Goal: Task Accomplishment & Management: Manage account settings

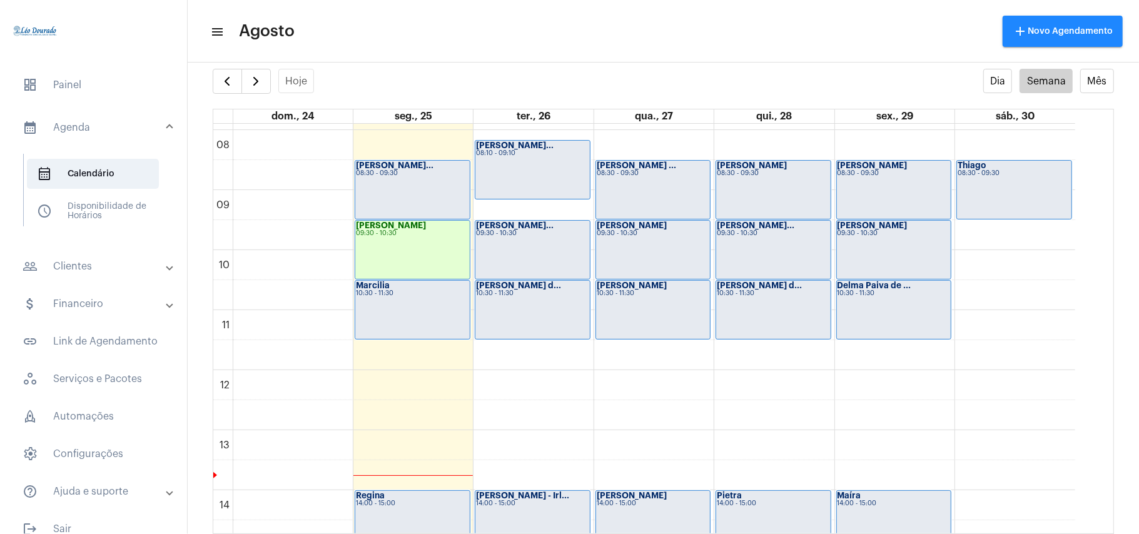
scroll to position [281, 0]
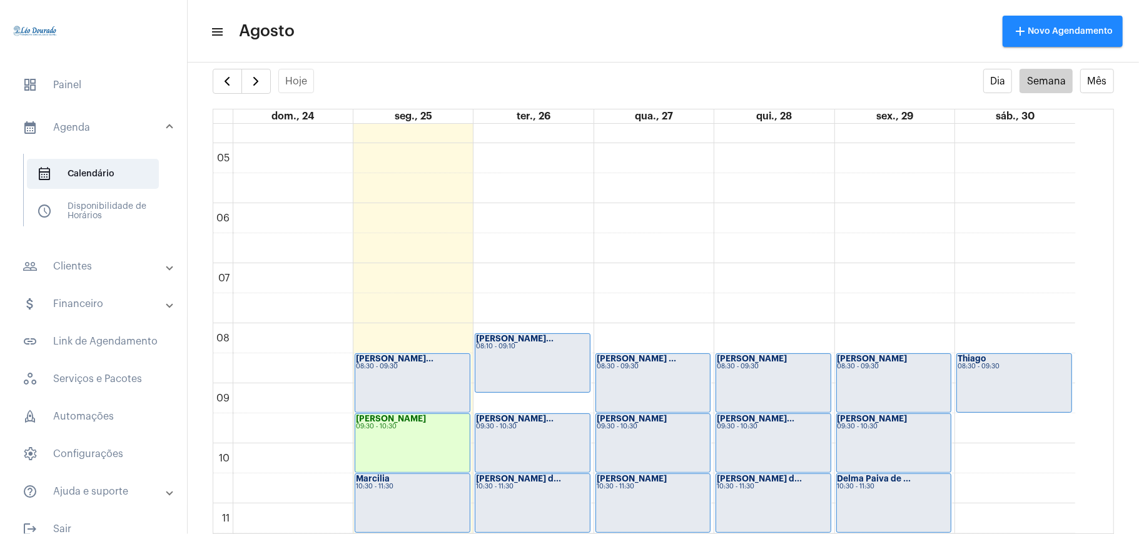
click at [399, 378] on div "[PERSON_NAME]... 08:30 - 09:30" at bounding box center [412, 383] width 115 height 58
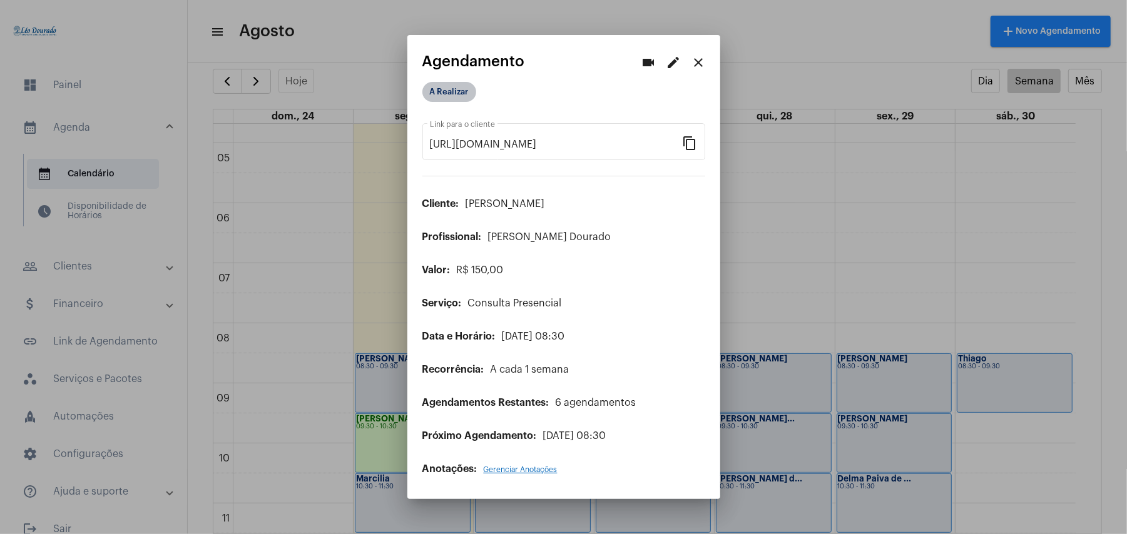
click at [440, 89] on mat-chip "A Realizar" at bounding box center [449, 92] width 54 height 20
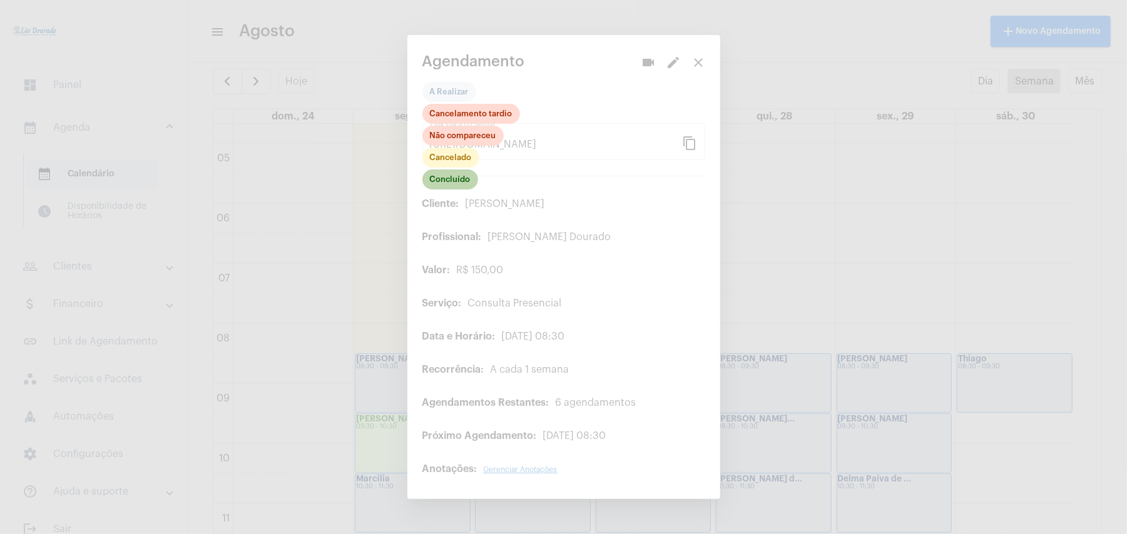
click at [454, 188] on mat-chip "Concluído" at bounding box center [450, 180] width 56 height 20
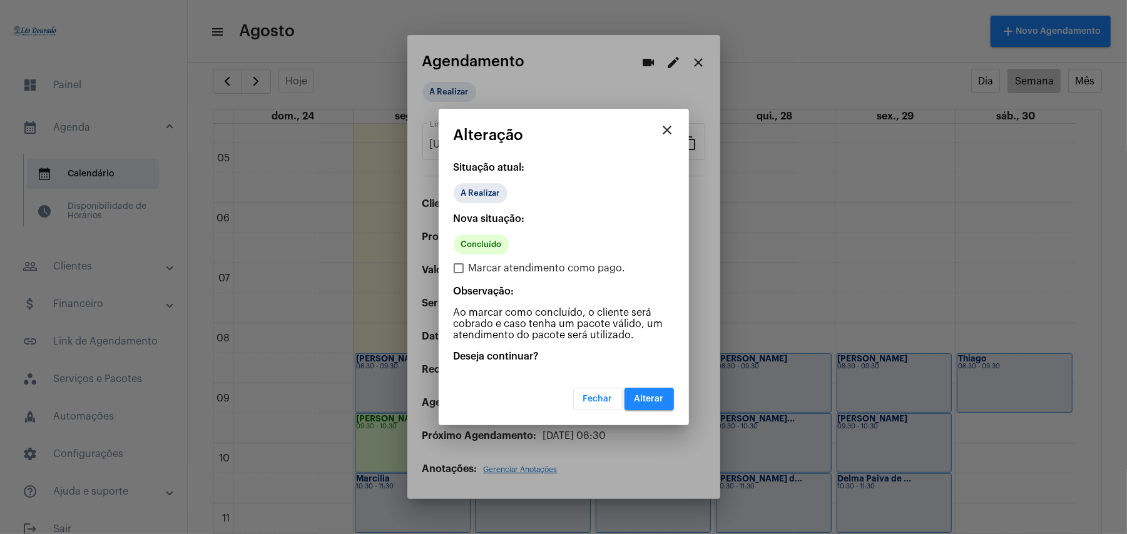
click at [508, 257] on div "Nova situação: Concluído Marcar atendimento como pago. Observação: Ao marcar co…" at bounding box center [564, 277] width 220 height 128
click at [512, 276] on span "Marcar atendimento como pago." at bounding box center [547, 268] width 157 height 15
click at [459, 274] on input "Marcar atendimento como pago." at bounding box center [458, 273] width 1 height 1
checkbox input "true"
click at [638, 388] on button "Alterar" at bounding box center [648, 399] width 49 height 23
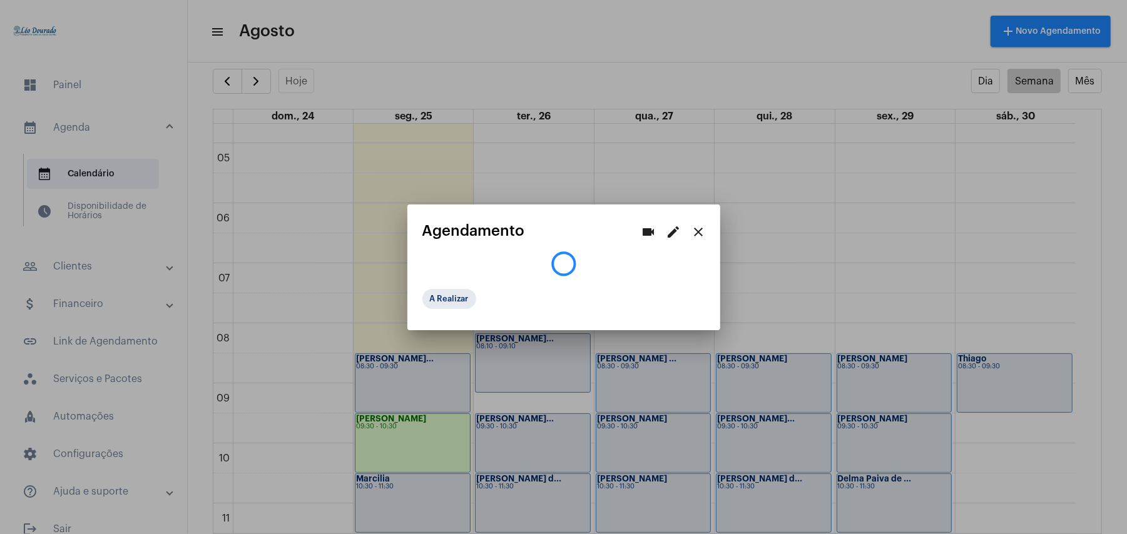
click at [392, 509] on body "dashboard Painel calendar_month_outlined Agenda calendar_month_outlined Calendá…" at bounding box center [563, 267] width 1127 height 534
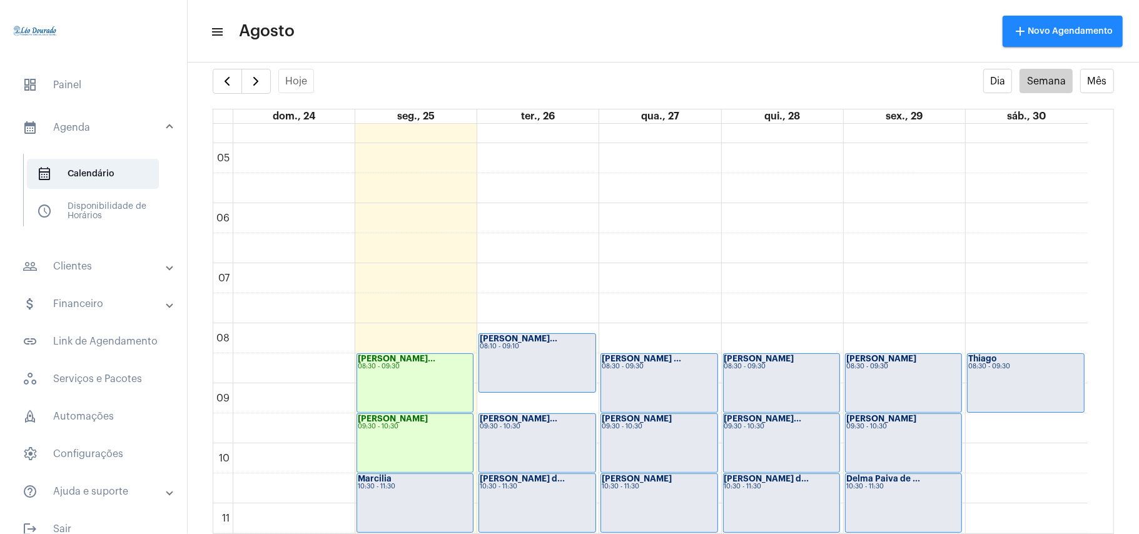
click at [398, 502] on div "Marcilia 10:30 - 11:30" at bounding box center [415, 503] width 116 height 58
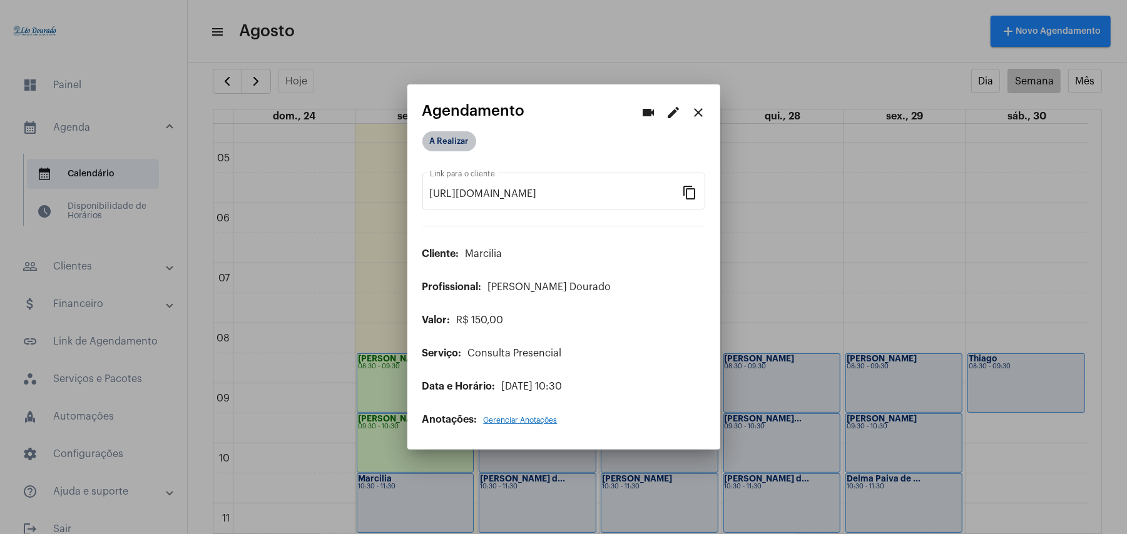
click at [464, 146] on mat-chip "A Realizar" at bounding box center [449, 141] width 54 height 20
click at [458, 146] on mat-chip "A Realizar" at bounding box center [449, 141] width 54 height 20
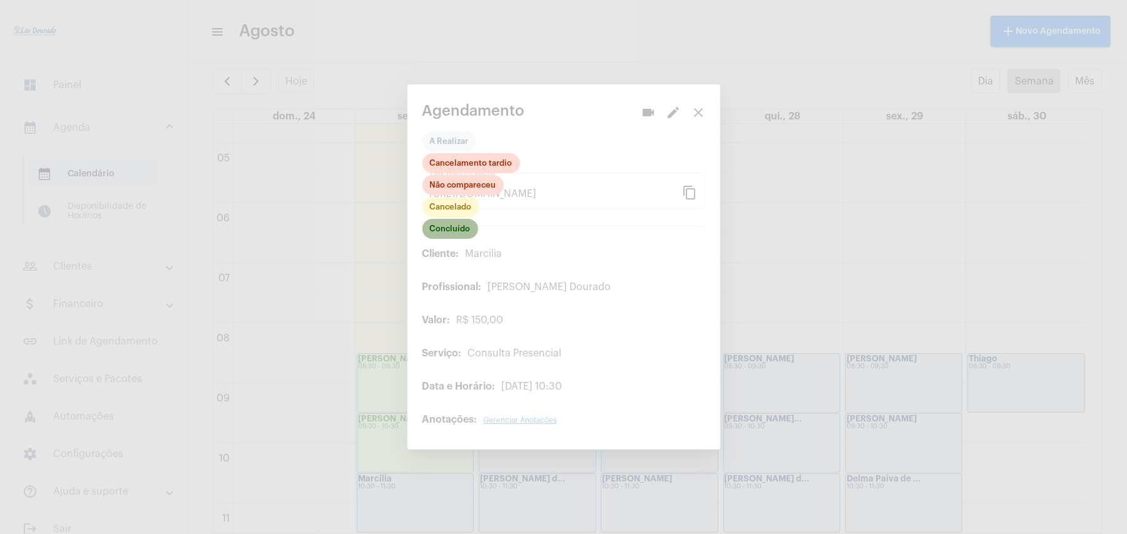
click at [445, 226] on mat-chip "Concluído" at bounding box center [450, 229] width 56 height 20
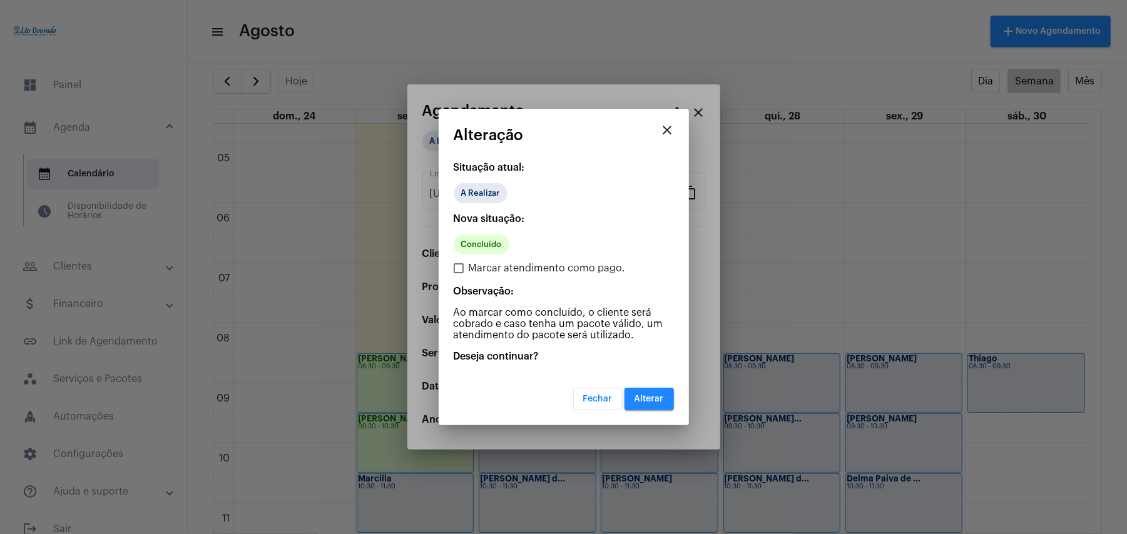
click at [519, 272] on span "Marcar atendimento como pago." at bounding box center [547, 268] width 157 height 15
click at [459, 273] on input "Marcar atendimento como pago." at bounding box center [458, 273] width 1 height 1
checkbox input "true"
click at [651, 395] on span "Alterar" at bounding box center [648, 399] width 29 height 9
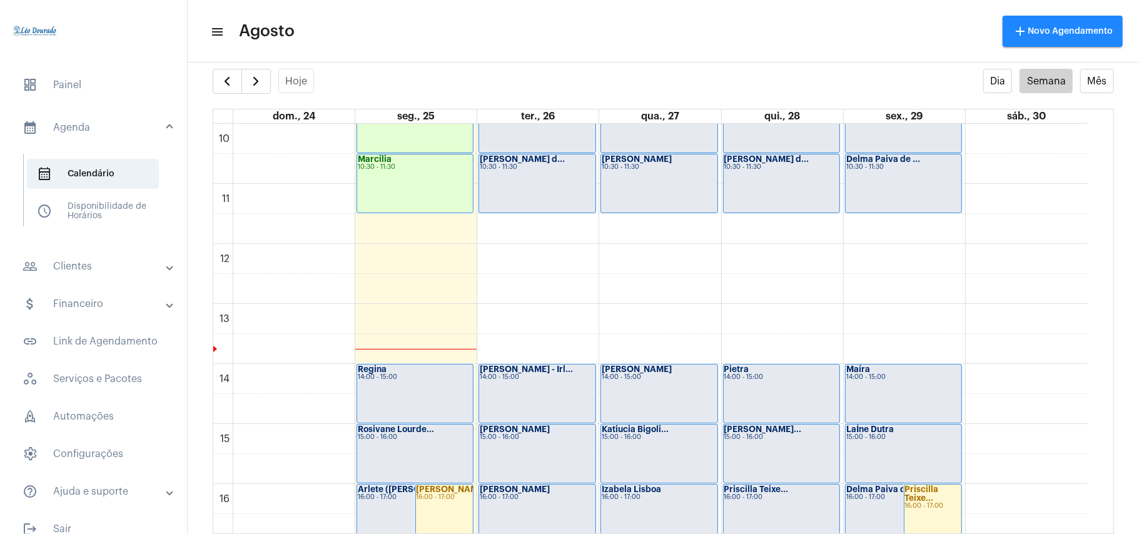
scroll to position [614, 0]
